Goal: Task Accomplishment & Management: Manage account settings

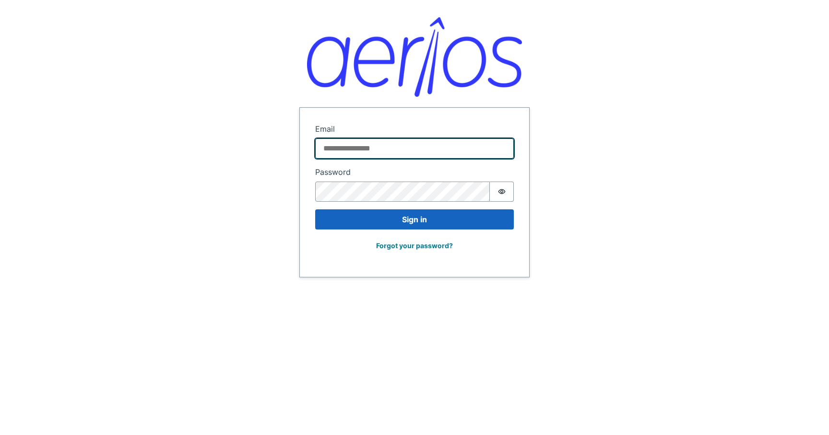
click at [380, 157] on input "Email" at bounding box center [414, 149] width 199 height 20
paste input "**********"
type input "**********"
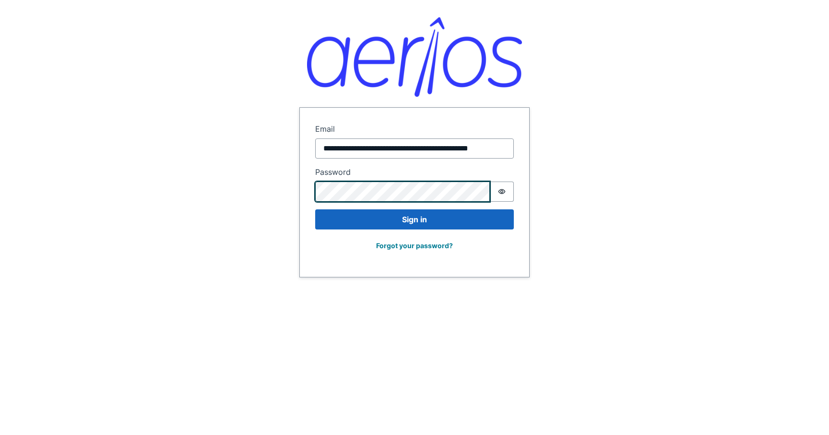
scroll to position [0, 0]
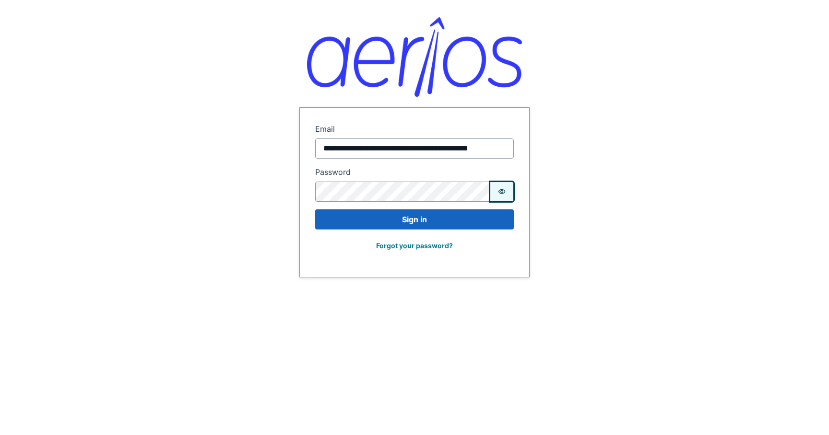
click at [499, 190] on icon "Show password" at bounding box center [501, 191] width 7 height 5
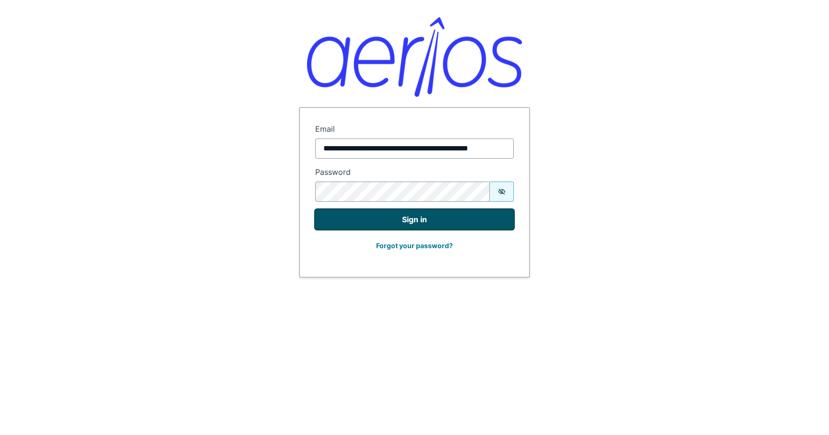
click at [456, 217] on button "Sign in" at bounding box center [414, 220] width 199 height 20
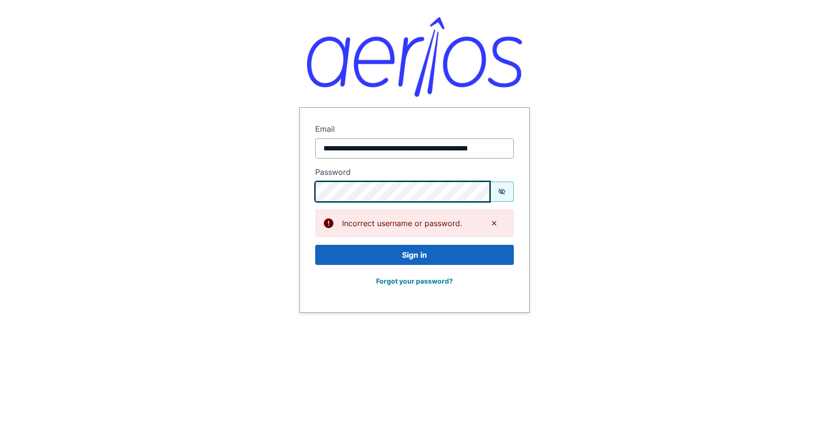
click at [297, 178] on div "**********" at bounding box center [414, 156] width 829 height 313
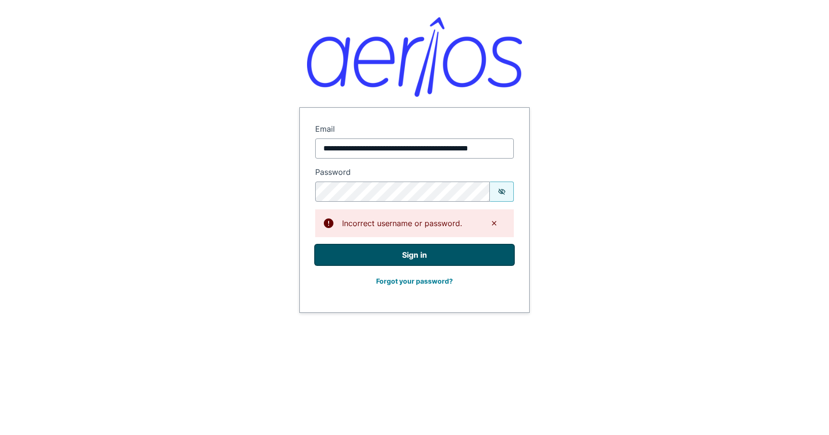
click at [345, 256] on button "Sign in" at bounding box center [414, 255] width 199 height 20
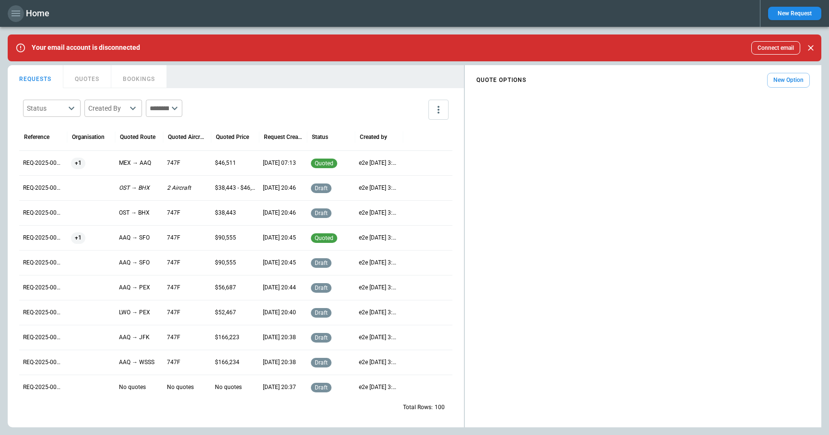
click at [14, 18] on icon "button" at bounding box center [16, 14] width 12 height 12
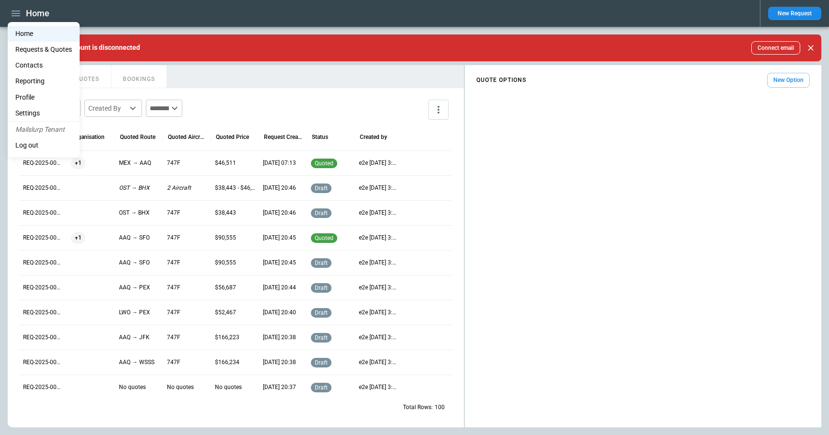
click at [36, 113] on li "Settings" at bounding box center [44, 114] width 72 height 16
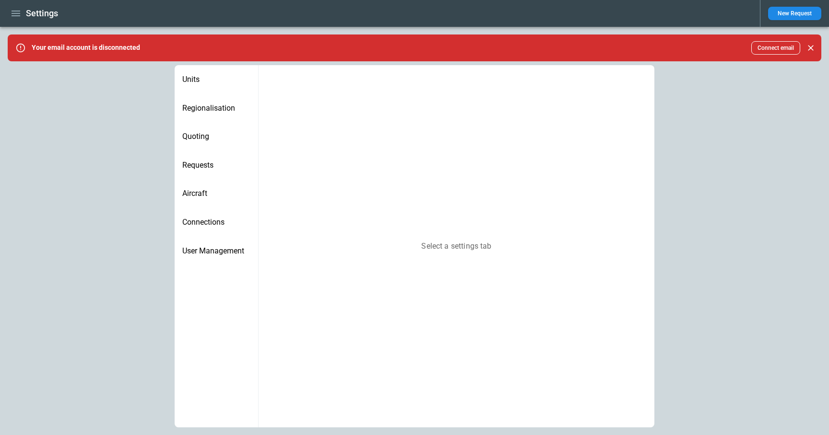
click at [239, 323] on ul "Units Regionalisation Quoting Requests Aircraft Connections User Management" at bounding box center [217, 282] width 84 height 435
click at [191, 108] on span "Regionalisation" at bounding box center [216, 109] width 68 height 10
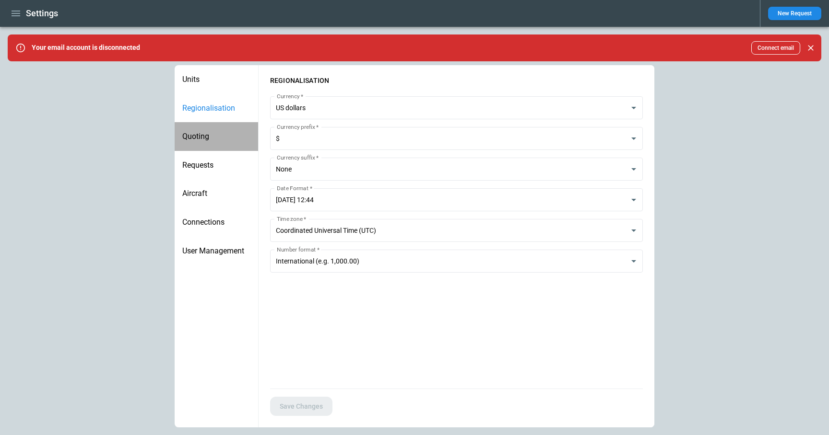
click at [192, 141] on span "Quoting" at bounding box center [216, 137] width 68 height 10
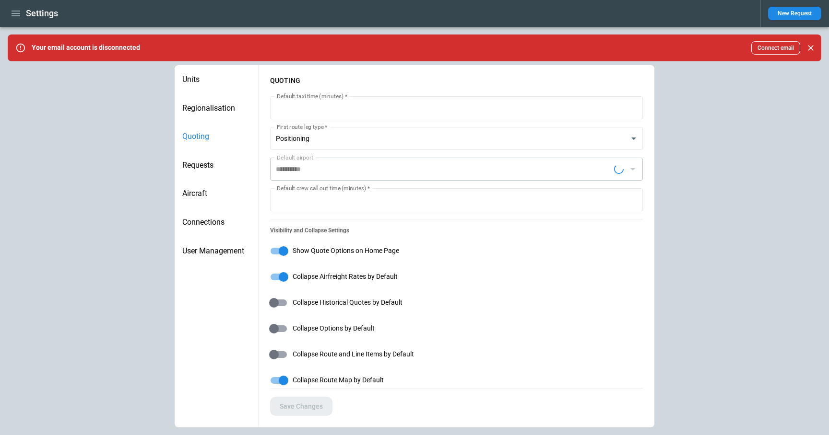
click at [192, 175] on div "Requests" at bounding box center [216, 165] width 83 height 29
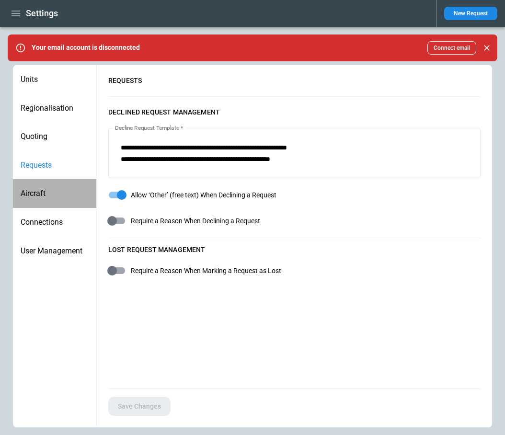
click at [66, 188] on div "Aircraft" at bounding box center [54, 193] width 83 height 29
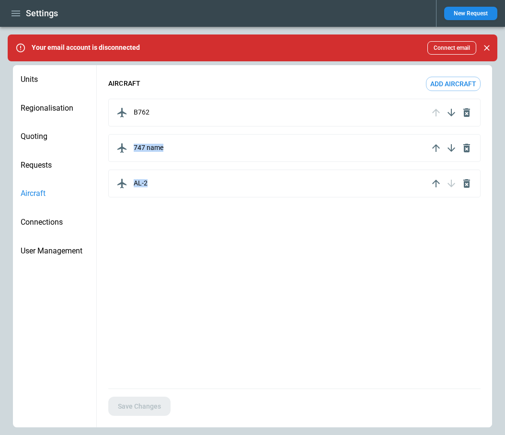
drag, startPoint x: 149, startPoint y: 184, endPoint x: 147, endPoint y: 134, distance: 50.4
click at [147, 134] on div "AIRCRAFT Add aircraft B762 747 name AL-2" at bounding box center [294, 137] width 373 height 121
click at [440, 86] on button "Add aircraft" at bounding box center [453, 84] width 55 height 14
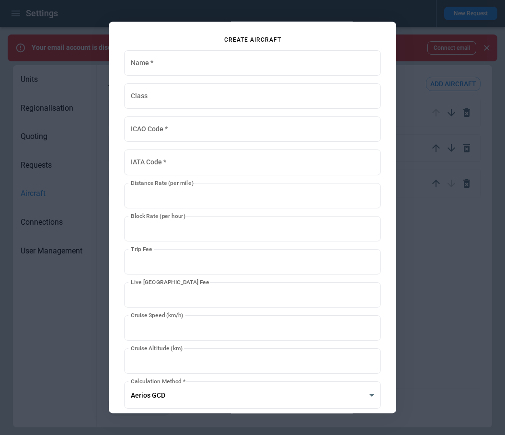
click at [92, 296] on div at bounding box center [252, 217] width 505 height 435
